Goal: Information Seeking & Learning: Learn about a topic

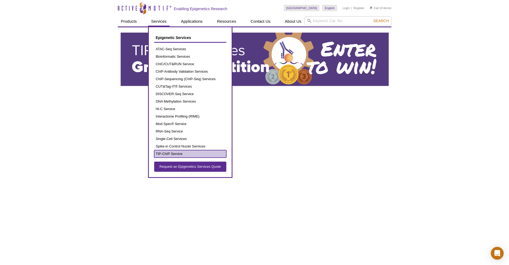
click at [168, 155] on link "TIP-ChIP Service" at bounding box center [190, 153] width 72 height 7
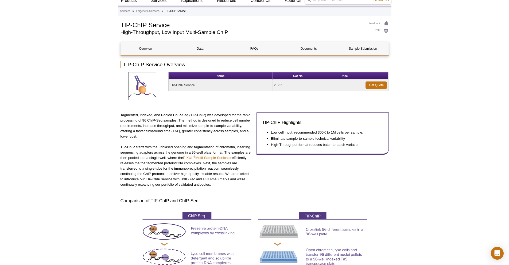
scroll to position [29, 0]
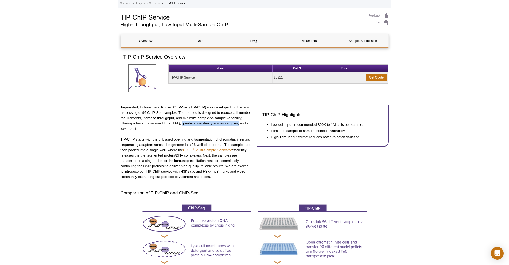
drag, startPoint x: 182, startPoint y: 124, endPoint x: 239, endPoint y: 123, distance: 56.4
click at [239, 123] on p "Tagmented, Indexed, and Pooled ChIP-Seq (TIP-ChIP) was developed for the rapid …" at bounding box center [187, 118] width 132 height 27
click at [243, 155] on p "TIP-ChIP starts with the unbiased opening and tagmentation of chromatin, insert…" at bounding box center [187, 158] width 132 height 43
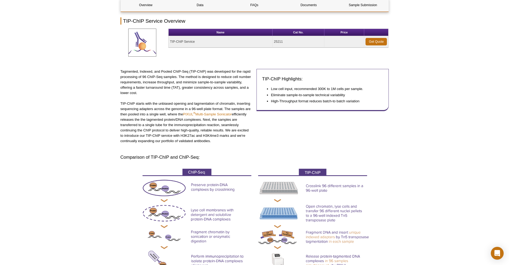
scroll to position [65, 0]
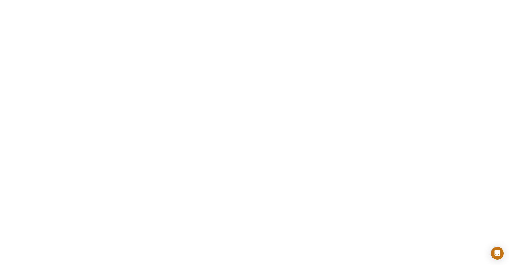
scroll to position [922, 0]
